Goal: Task Accomplishment & Management: Use online tool/utility

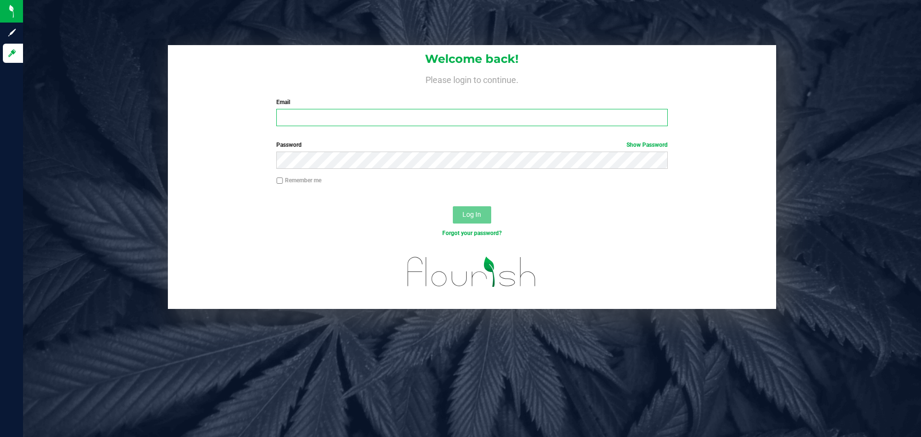
type input "jp@dragonflybrands.com"
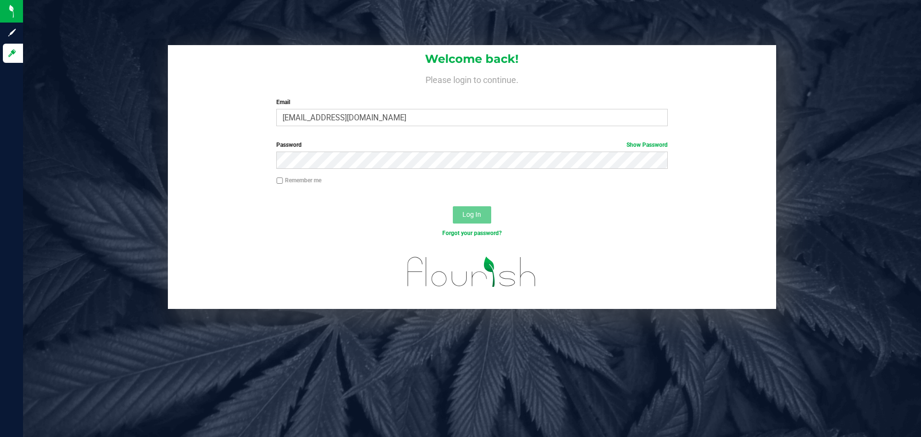
click at [282, 181] on input "Remember me" at bounding box center [279, 180] width 7 height 7
checkbox input "true"
click at [482, 217] on button "Log In" at bounding box center [472, 214] width 38 height 17
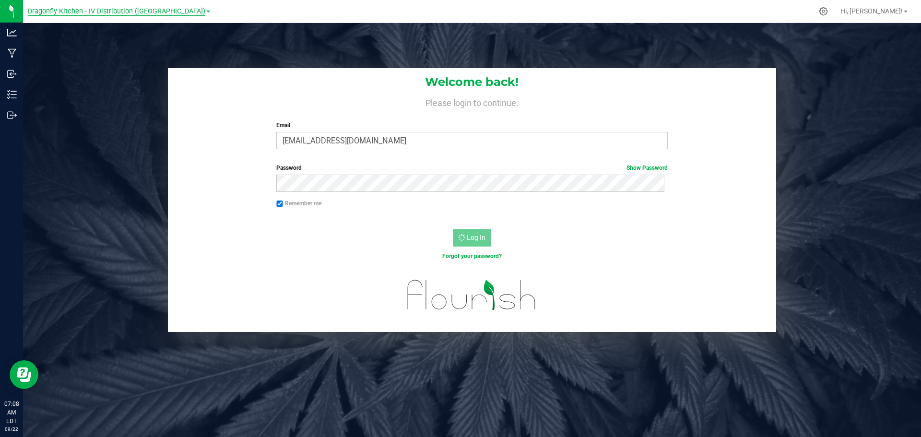
click at [145, 11] on span "Dragonfly Kitchen - IV Distribution (NY)" at bounding box center [116, 11] width 177 height 9
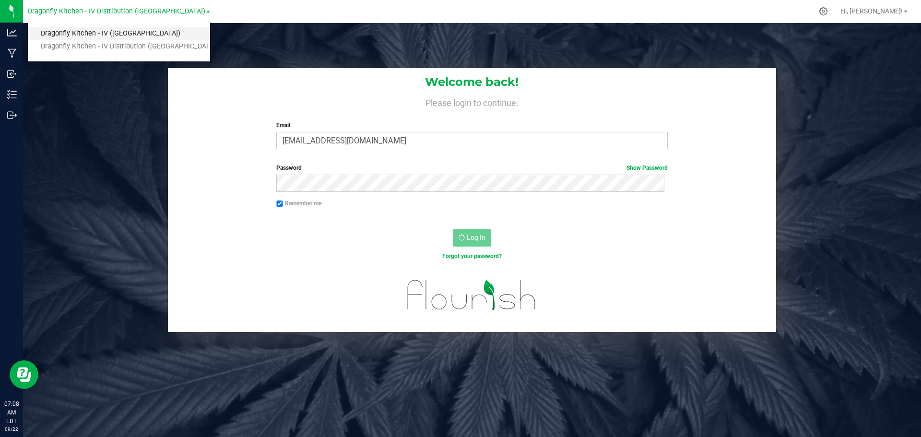
click at [130, 34] on link "Dragonfly Kitchen - IV ([GEOGRAPHIC_DATA])" at bounding box center [119, 33] width 182 height 13
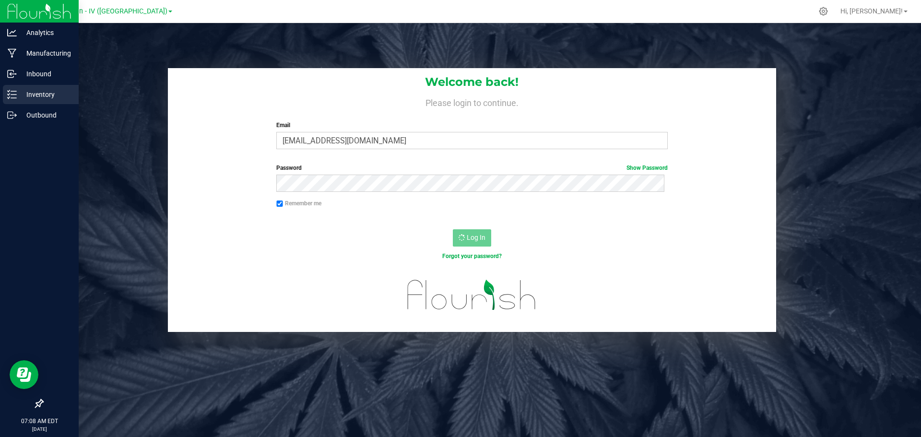
click at [38, 86] on div "Inventory" at bounding box center [41, 94] width 76 height 19
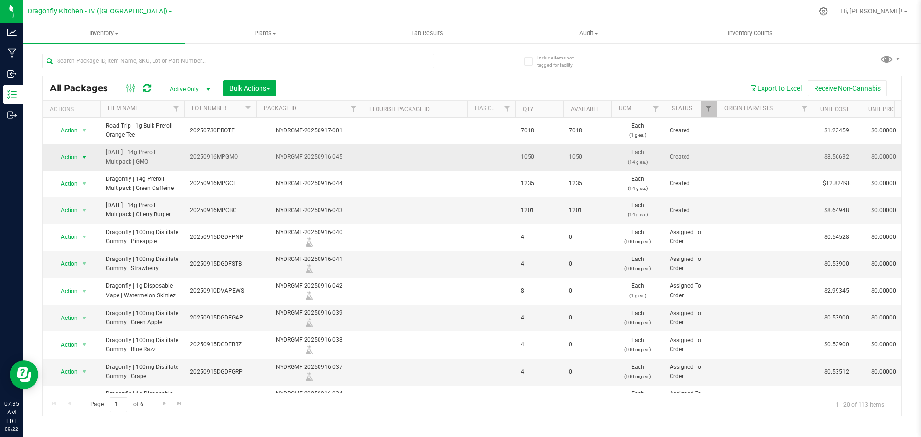
click at [83, 154] on span "select" at bounding box center [85, 157] width 8 height 8
click at [87, 288] on li "Print package label" at bounding box center [83, 293] width 60 height 26
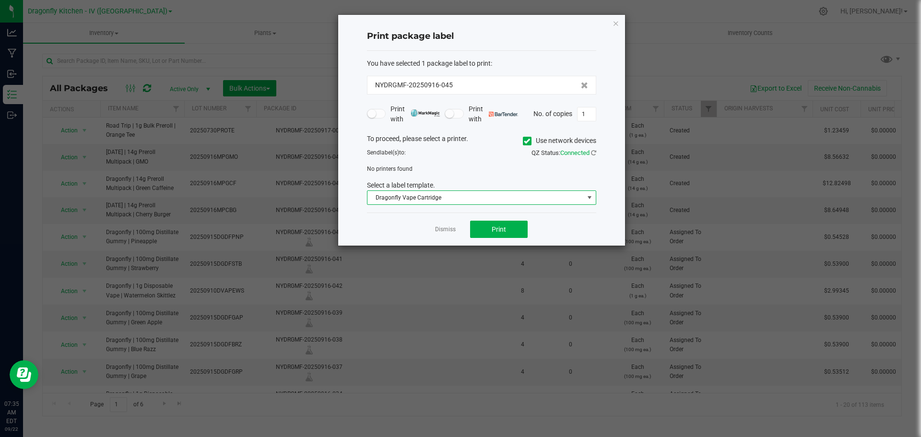
click at [411, 197] on span "Dragonfly Vape Cartridge" at bounding box center [475, 197] width 216 height 13
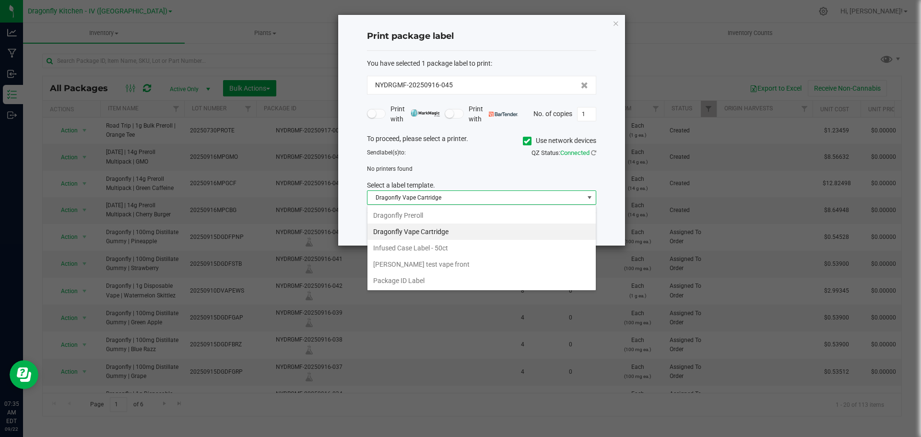
scroll to position [14, 229]
click at [408, 275] on li "Package ID Label" at bounding box center [481, 280] width 228 height 16
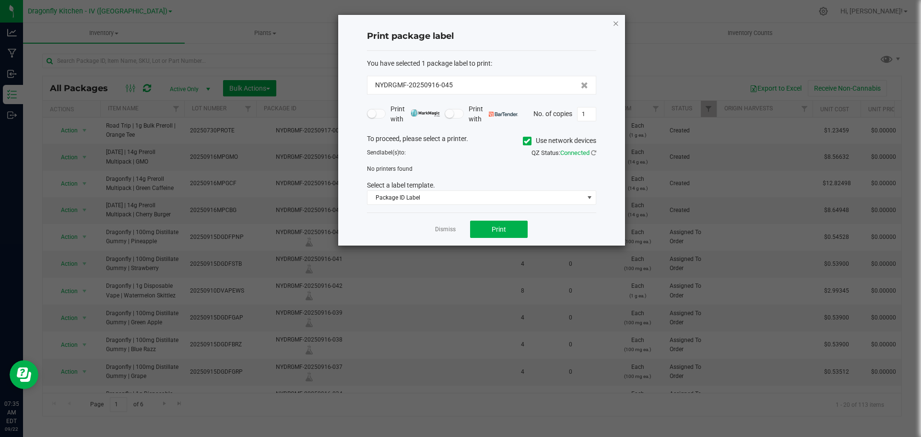
click at [613, 23] on icon "button" at bounding box center [615, 23] width 7 height 12
